Goal: Information Seeking & Learning: Learn about a topic

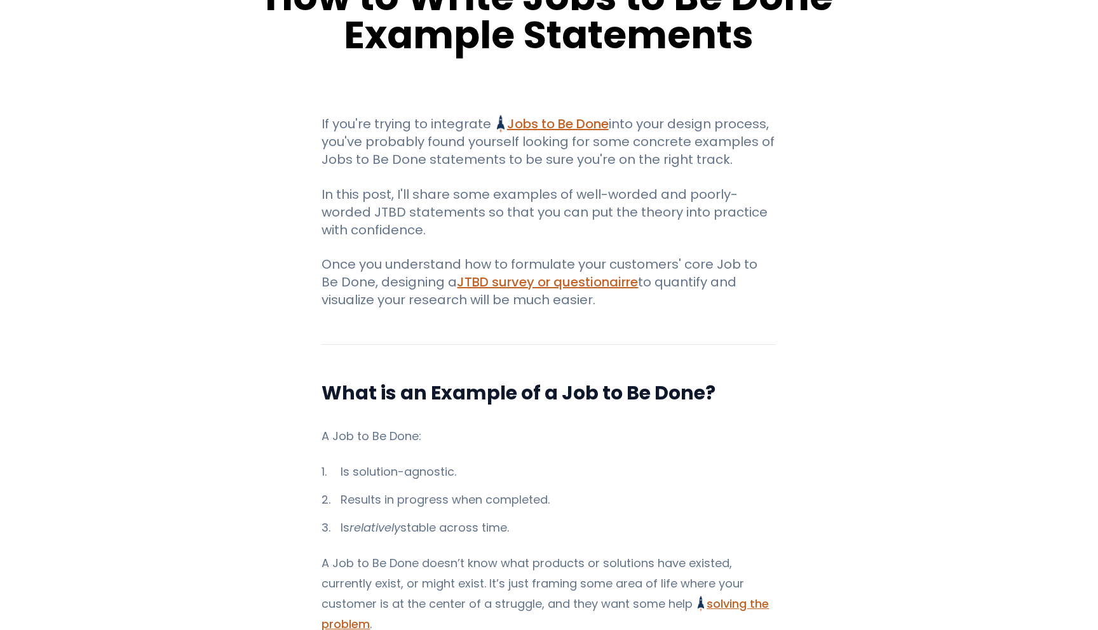
scroll to position [103, 0]
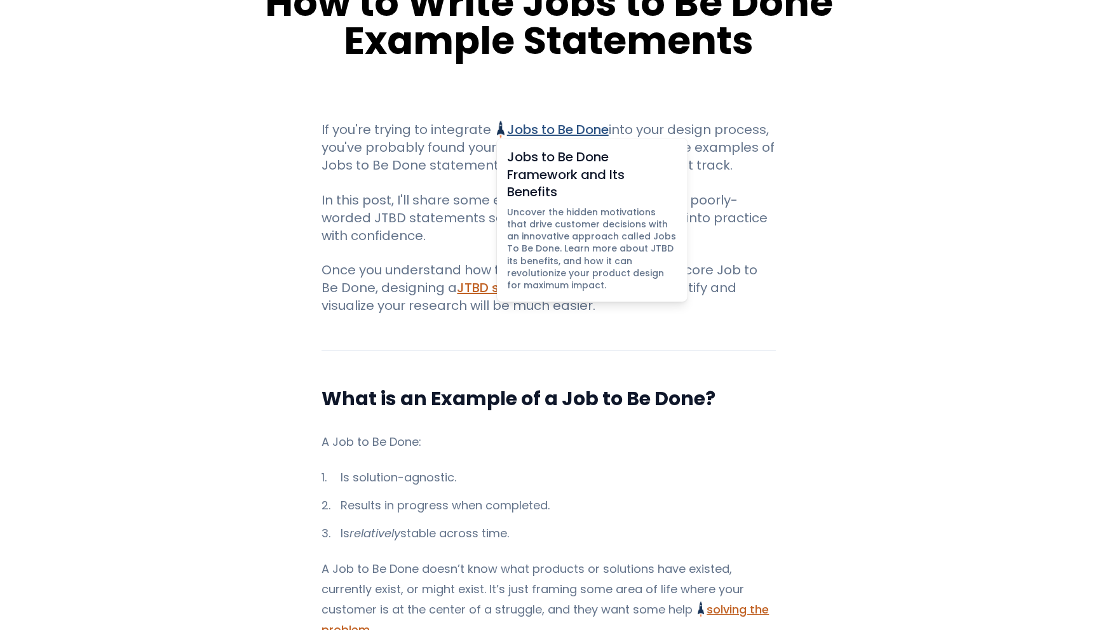
click at [574, 127] on link "Jobs to Be Done Jobs to Be Done Framework and Its Benefits Uncover the hidden m…" at bounding box center [552, 130] width 111 height 18
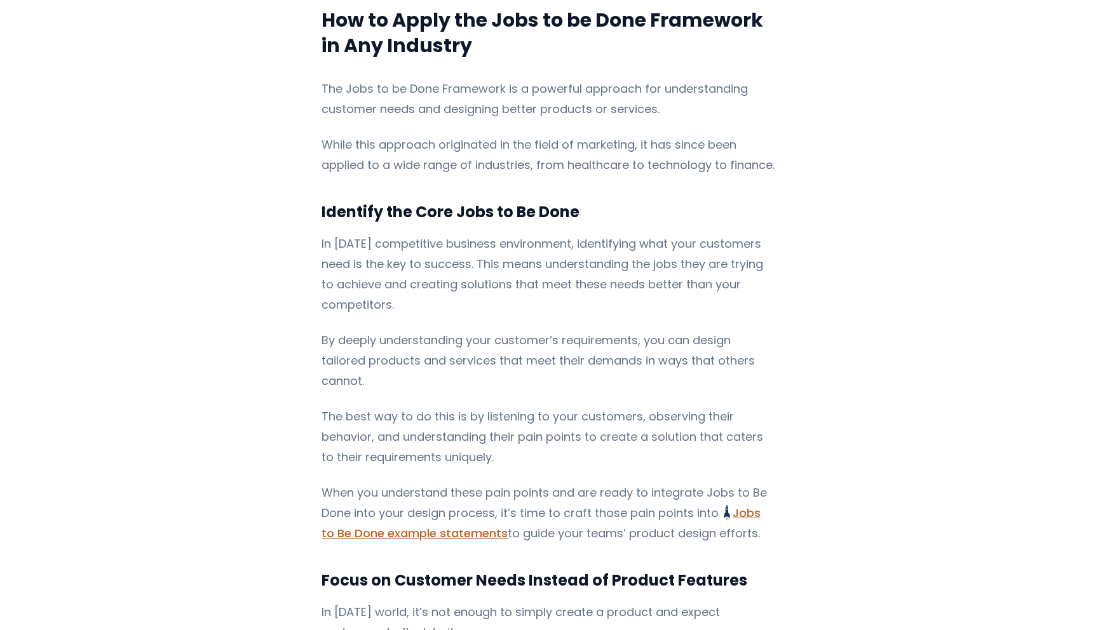
scroll to position [2382, 0]
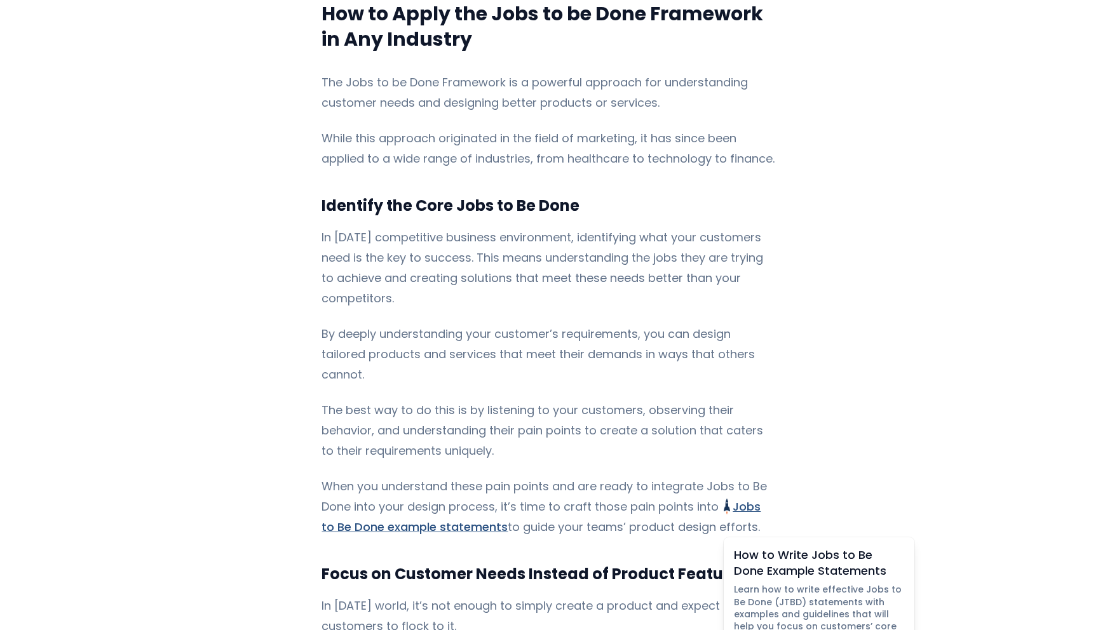
click at [456, 499] on link "Jobs to Be Done example statements How to Write Jobs to Be Done Example Stateme…" at bounding box center [540, 517] width 439 height 36
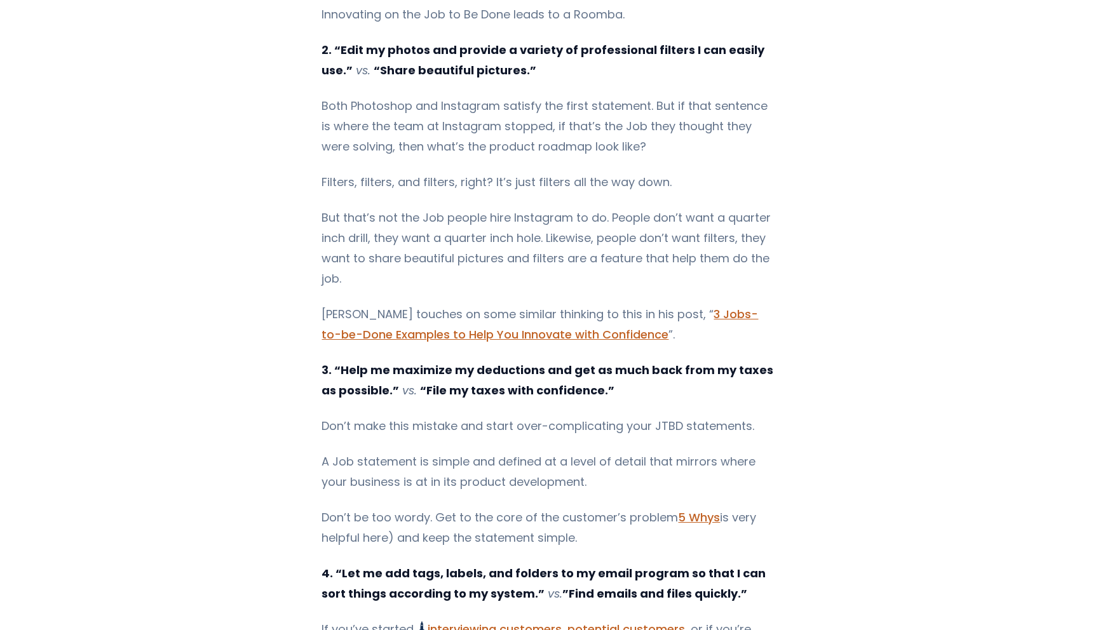
scroll to position [2345, 0]
